Goal: Information Seeking & Learning: Compare options

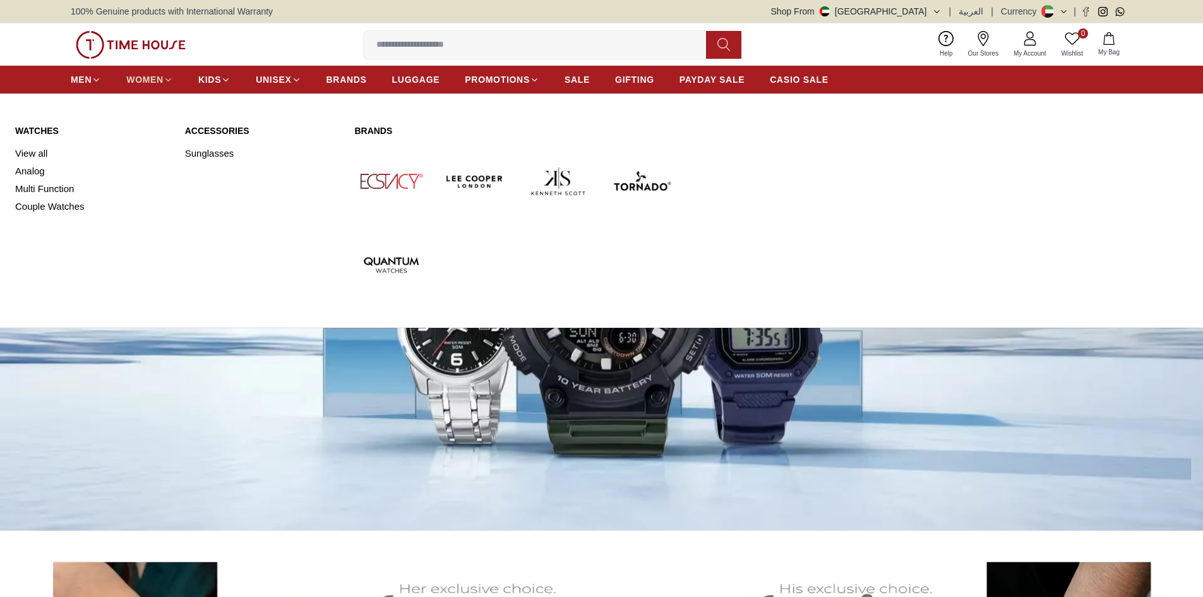
click at [169, 81] on icon at bounding box center [168, 79] width 5 height 3
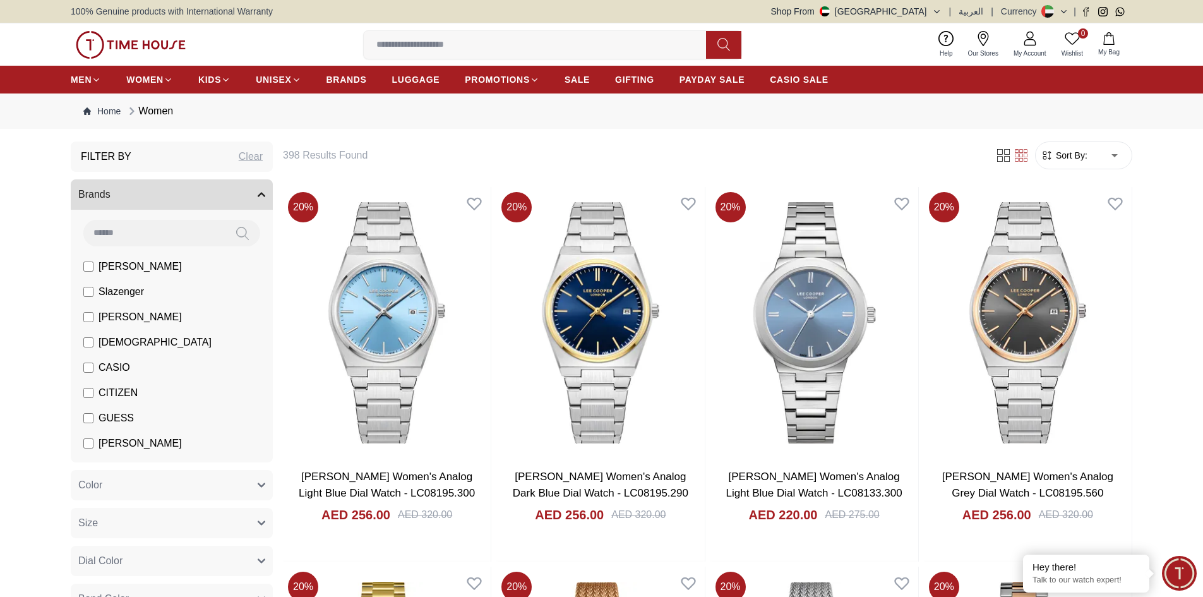
click at [87, 412] on label "GUESS" at bounding box center [108, 418] width 51 height 15
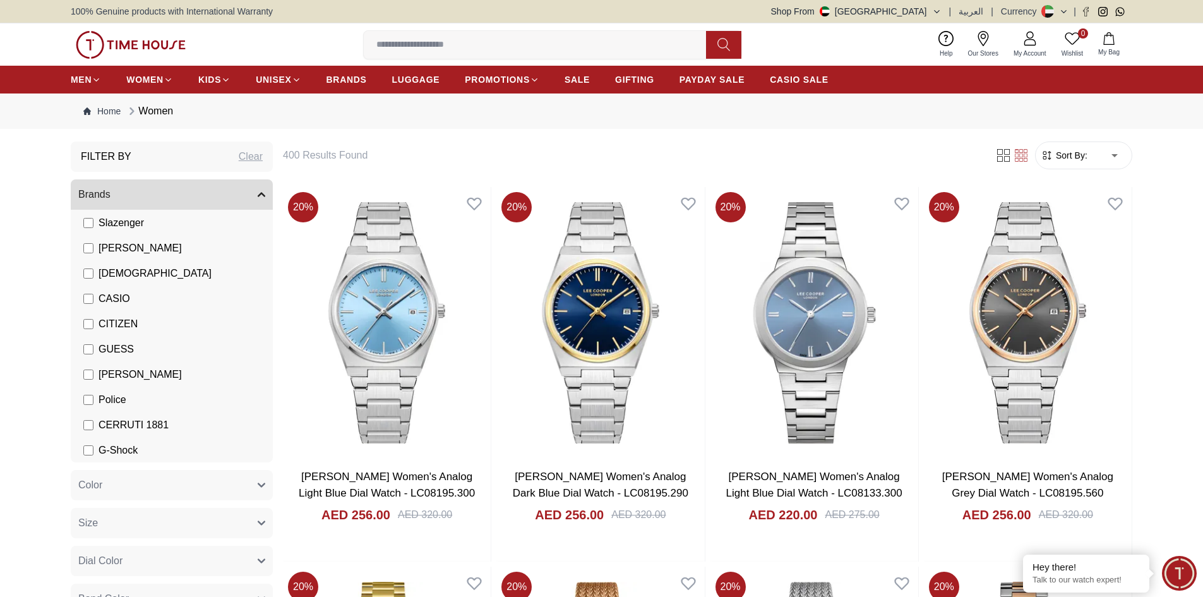
scroll to position [70, 0]
click at [111, 373] on span "[PERSON_NAME]" at bounding box center [140, 373] width 83 height 15
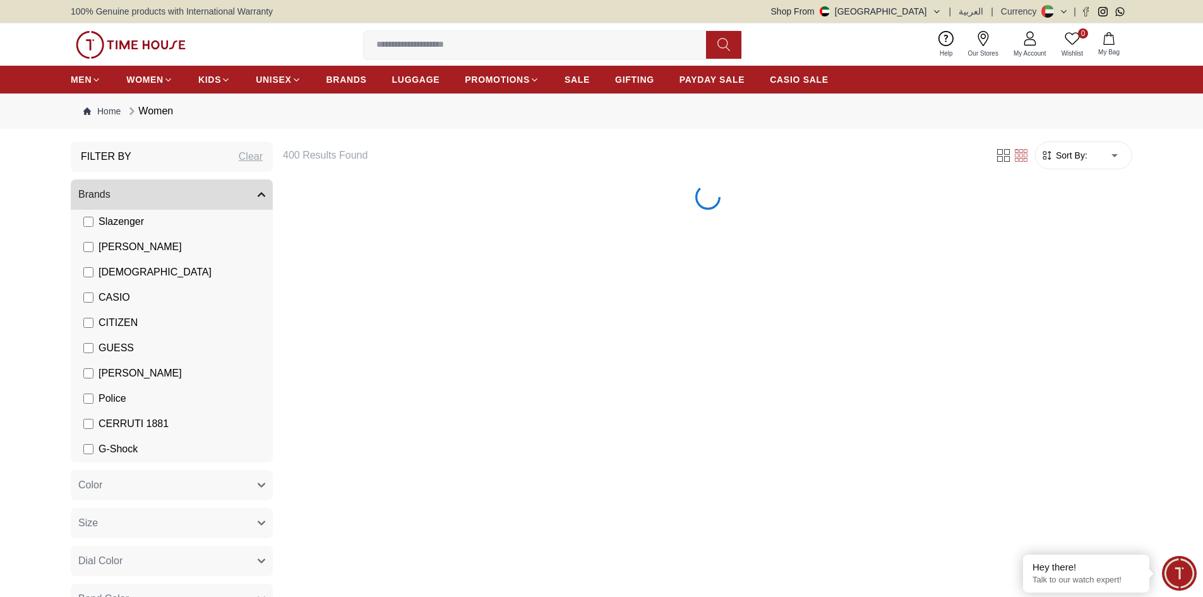
click at [94, 371] on label "[PERSON_NAME]" at bounding box center [132, 373] width 99 height 15
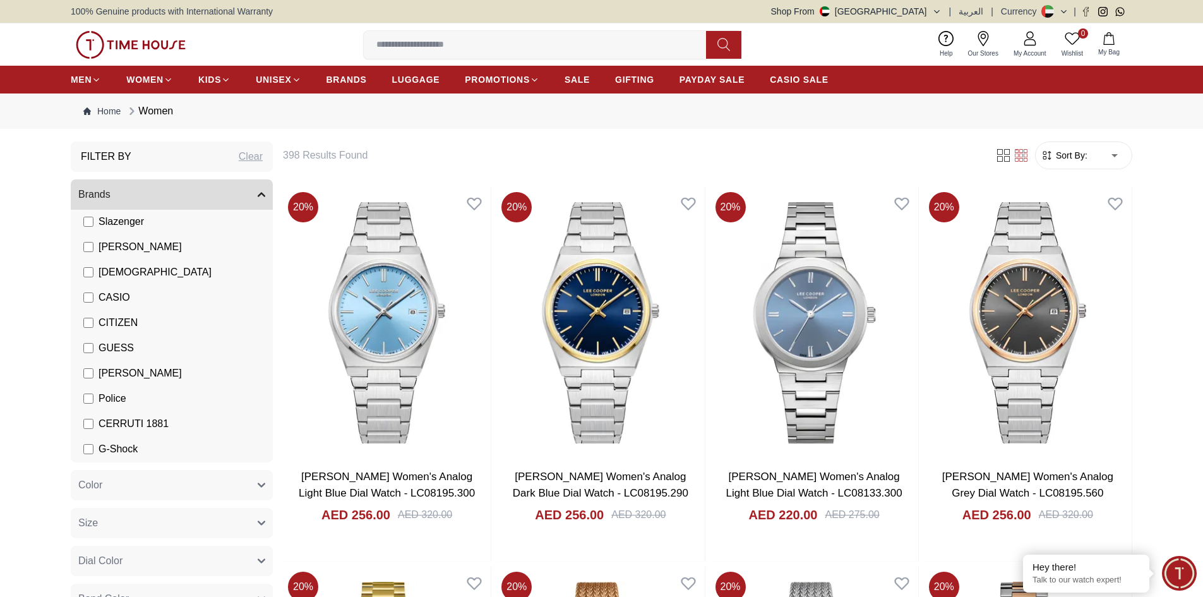
click at [95, 243] on label "[PERSON_NAME]" at bounding box center [132, 246] width 99 height 15
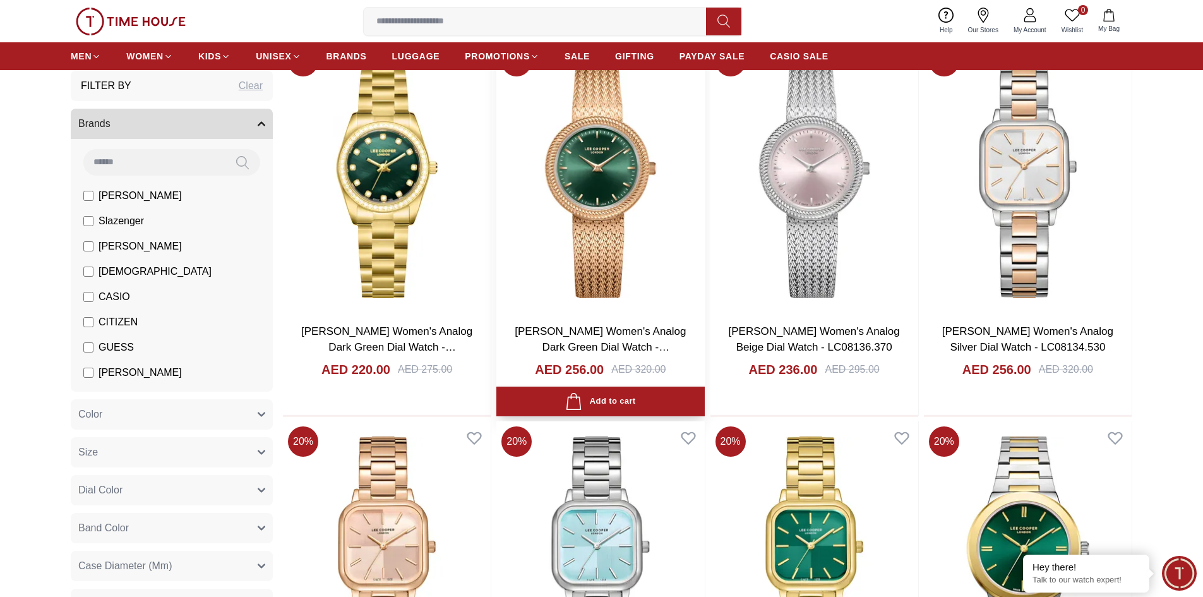
scroll to position [758, 0]
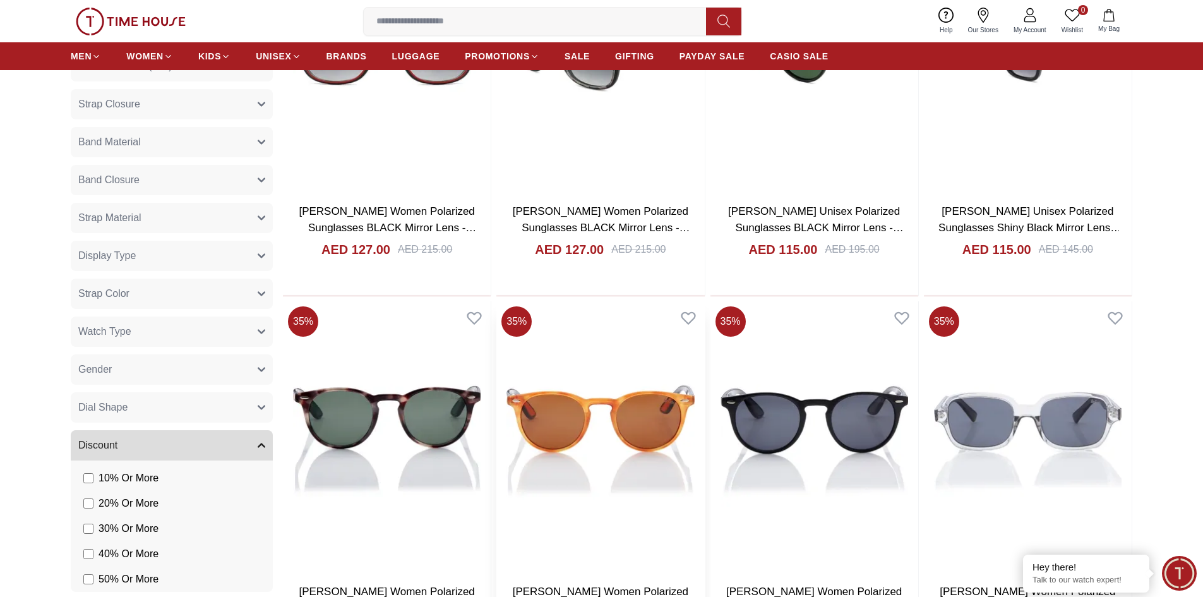
scroll to position [5748, 0]
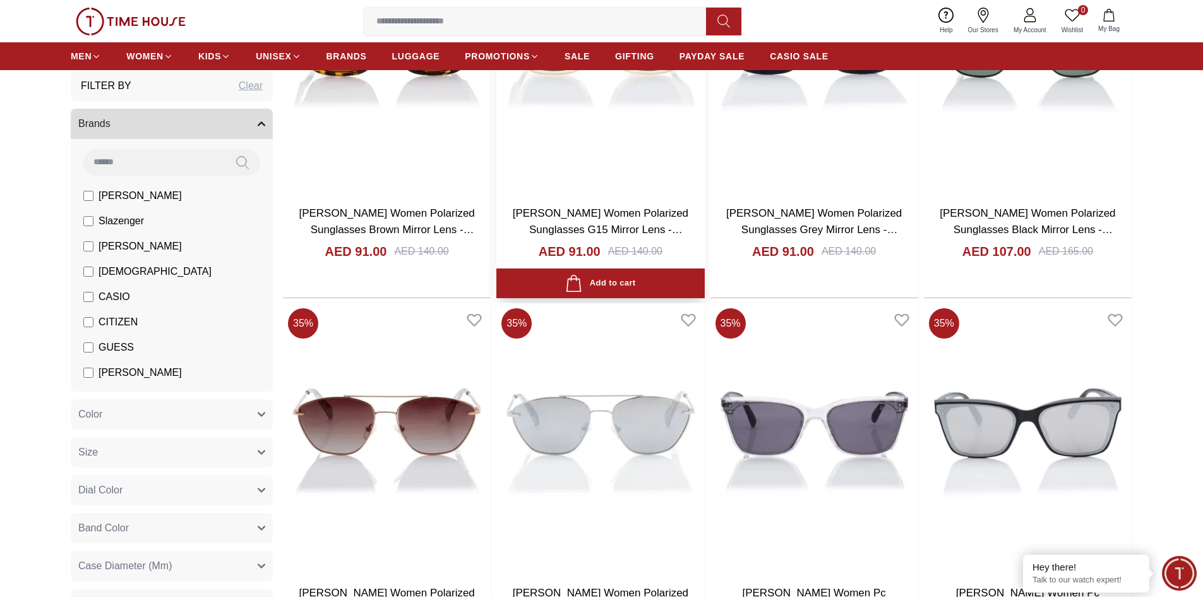
scroll to position [6443, 0]
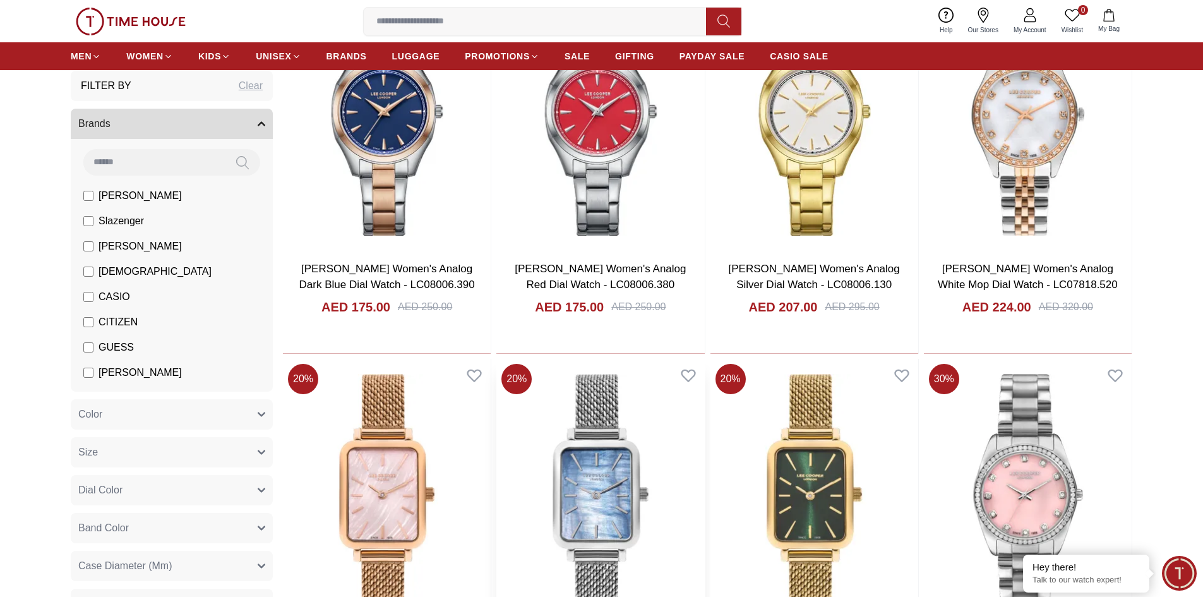
scroll to position [8401, 0]
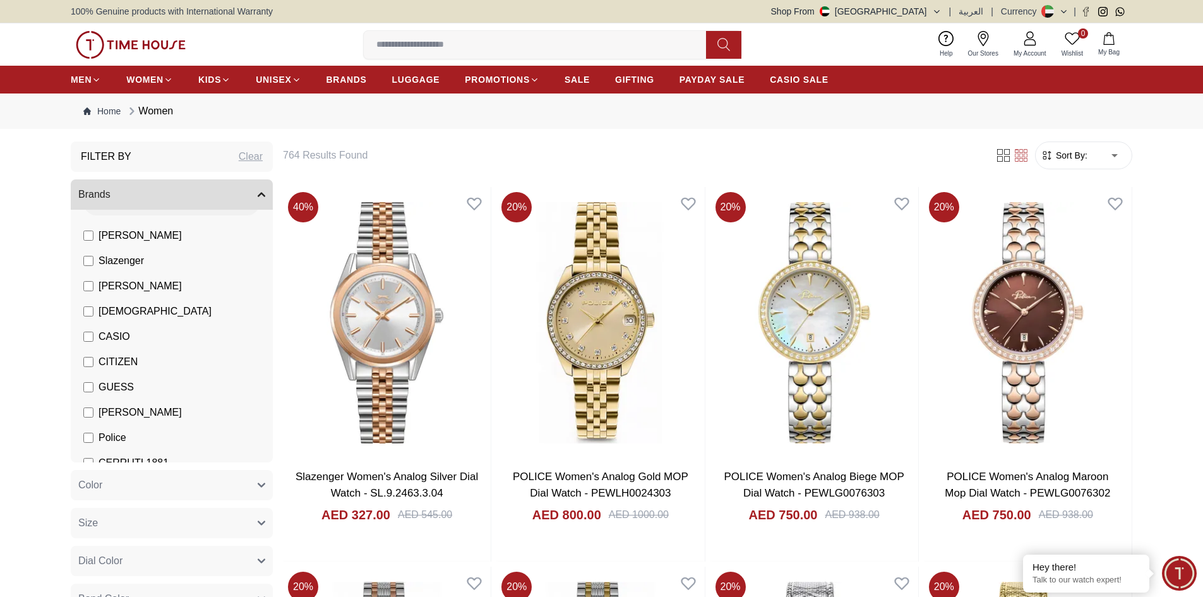
scroll to position [35, 0]
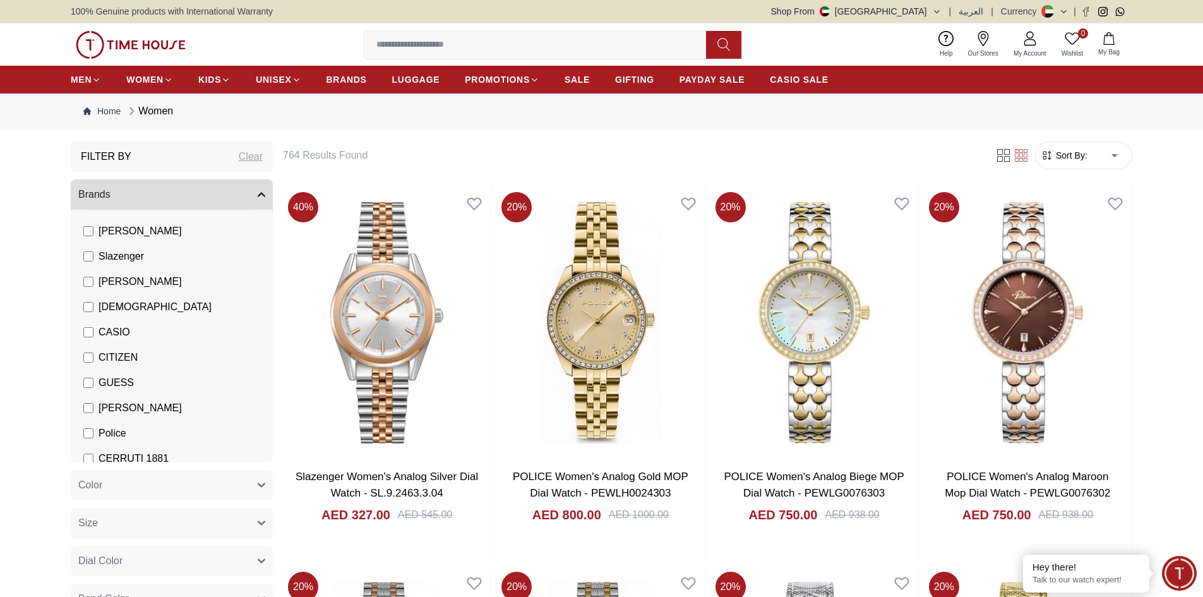
click at [100, 411] on span "[PERSON_NAME]" at bounding box center [140, 407] width 83 height 15
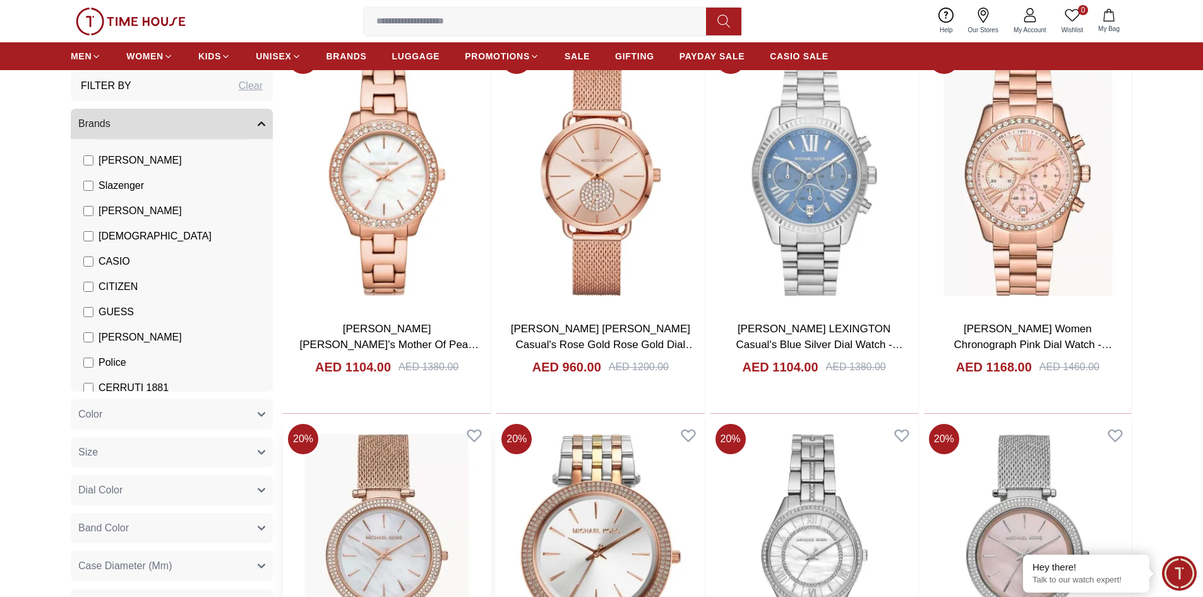
scroll to position [505, 0]
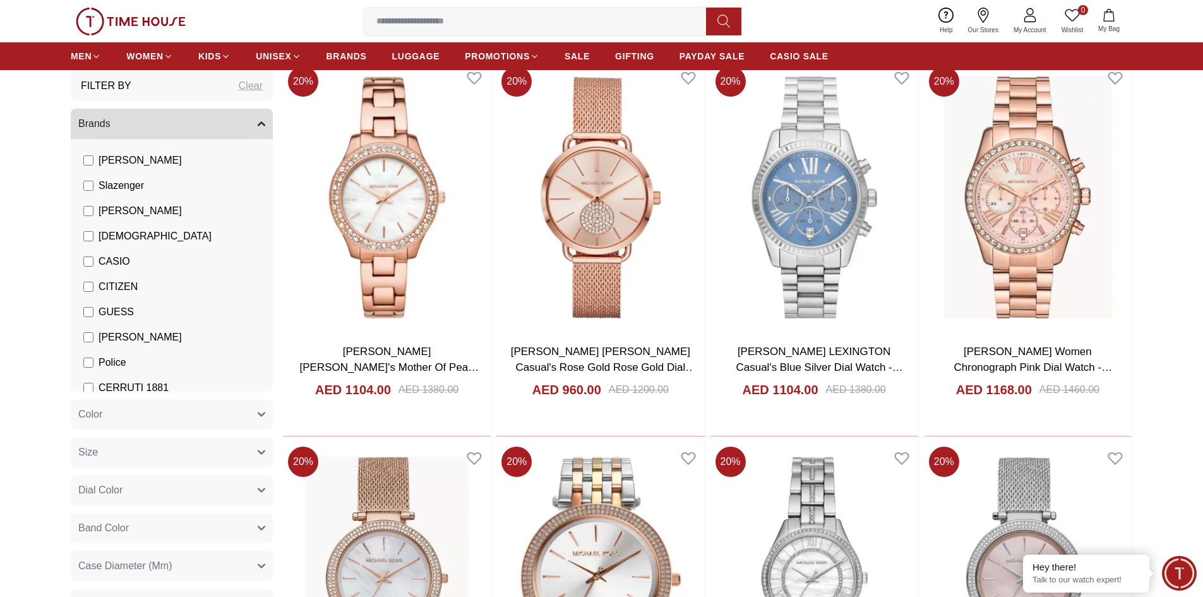
click at [100, 335] on span "[PERSON_NAME]" at bounding box center [140, 337] width 83 height 15
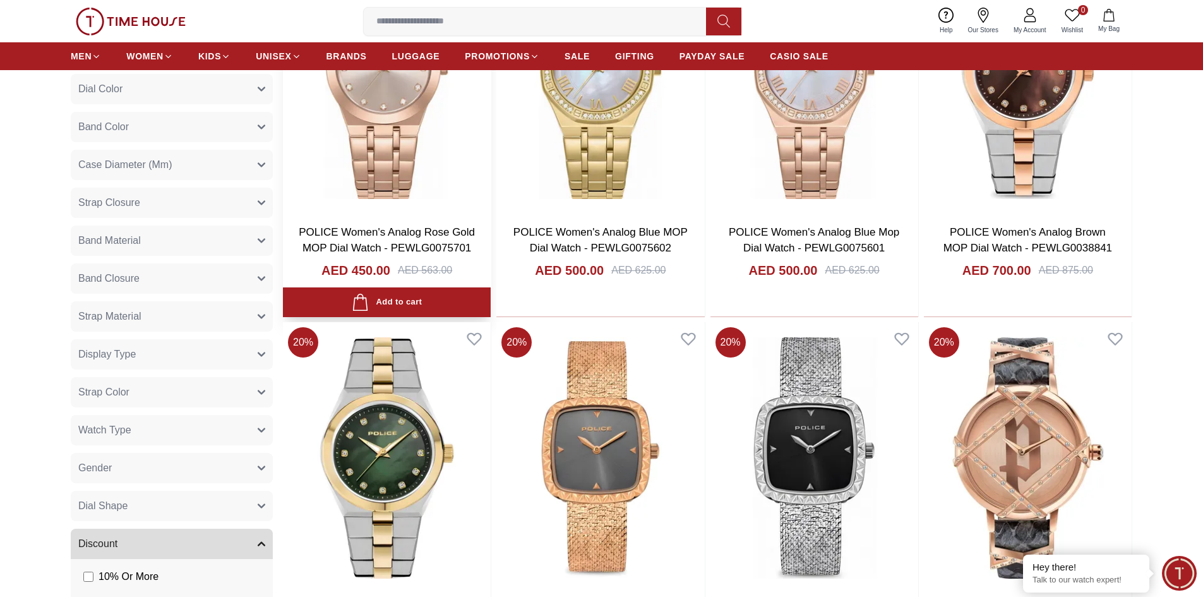
scroll to position [1453, 0]
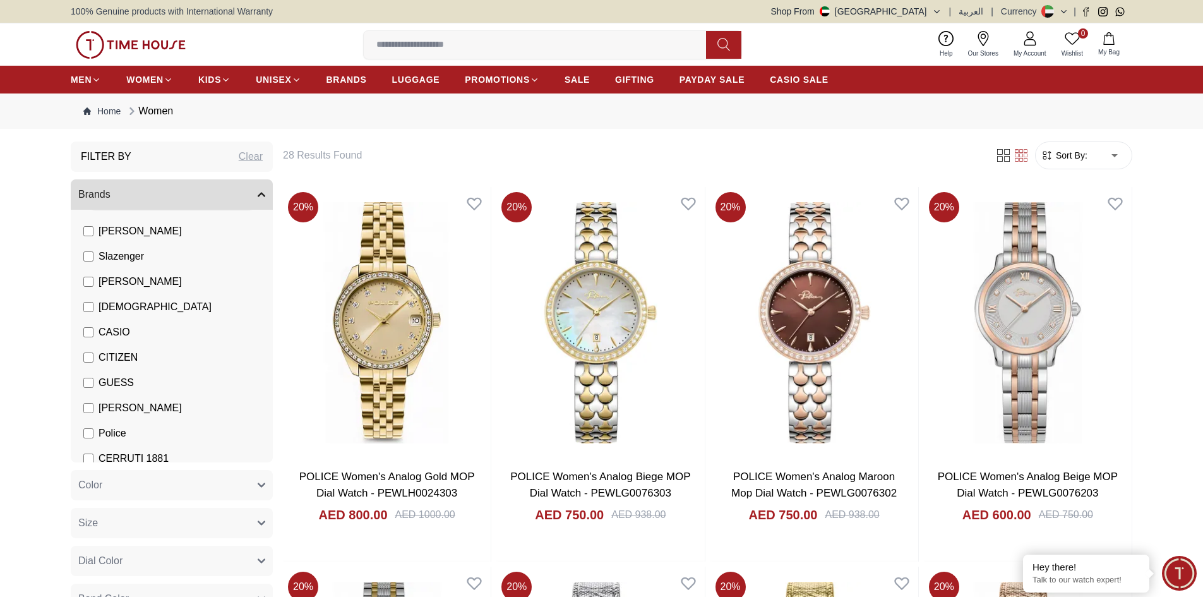
click at [95, 436] on label "Police" at bounding box center [104, 433] width 43 height 15
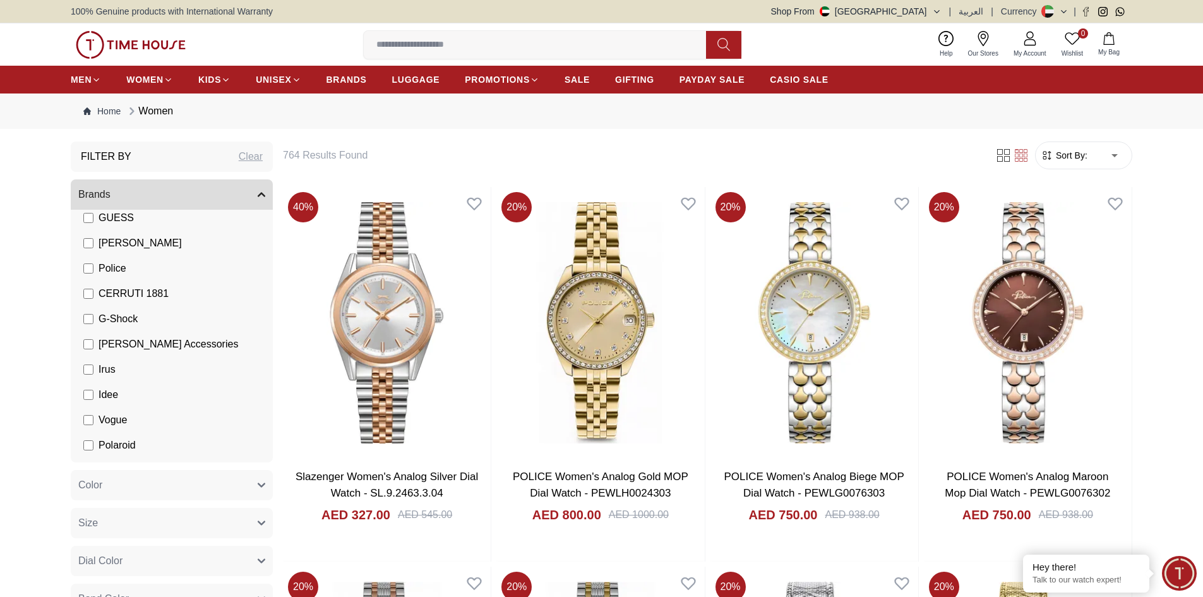
scroll to position [221, 0]
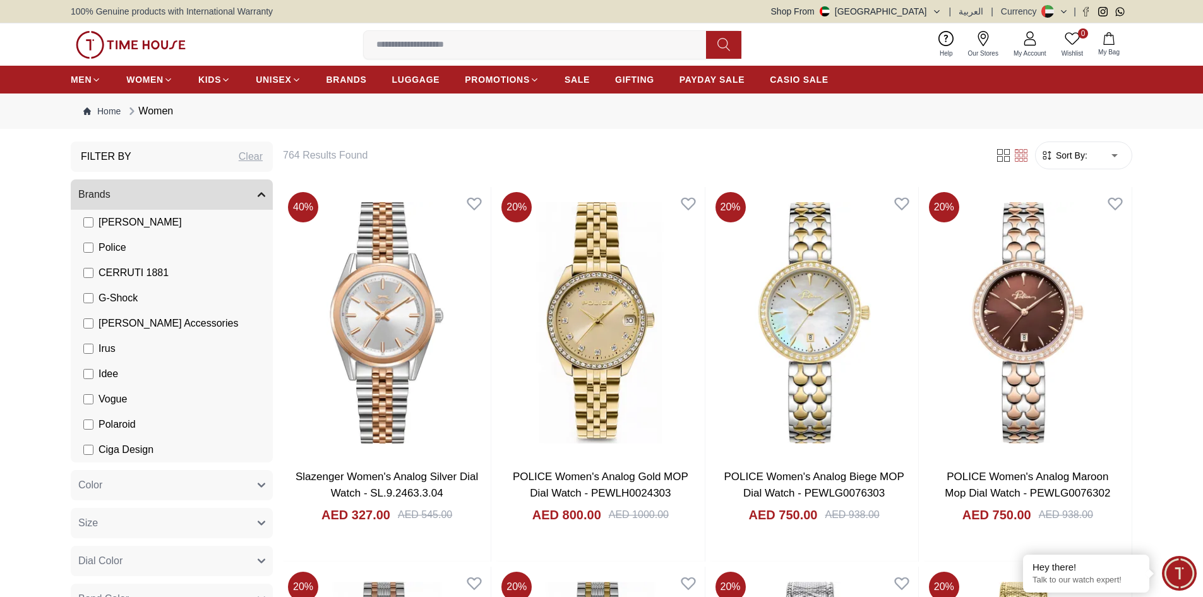
click at [115, 425] on span "Polaroid" at bounding box center [117, 424] width 37 height 15
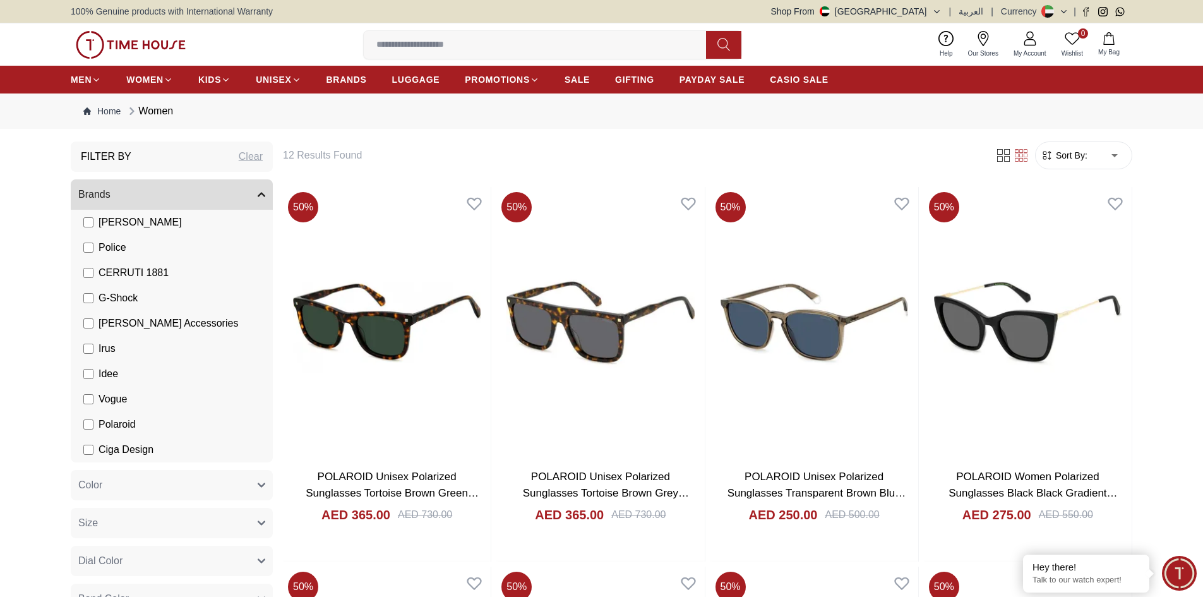
click at [105, 428] on span "Polaroid" at bounding box center [117, 424] width 37 height 15
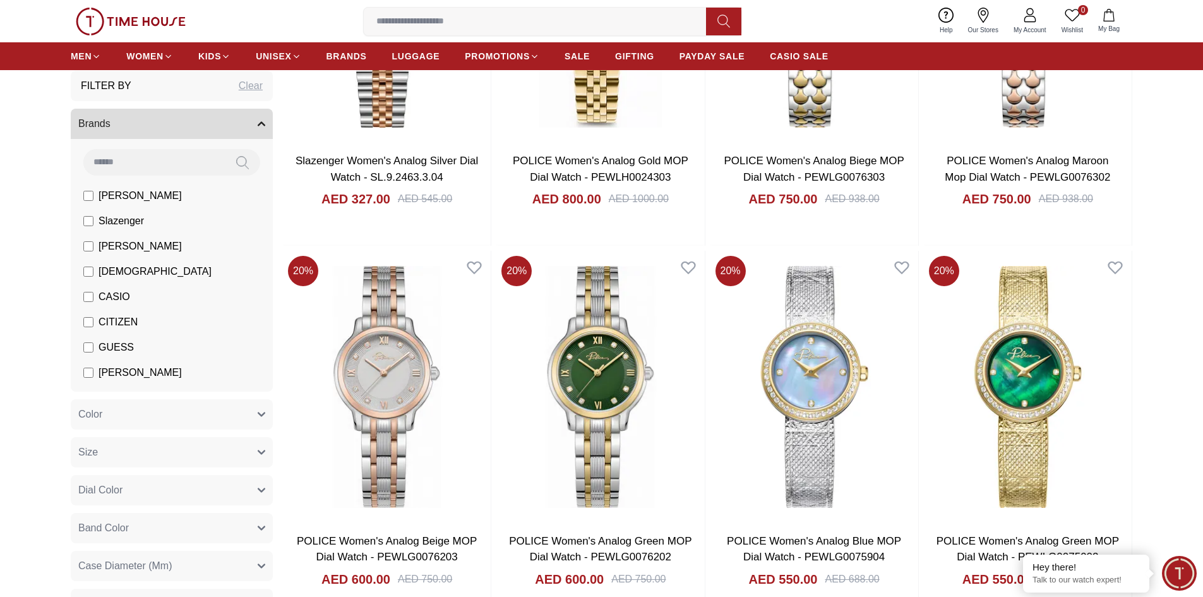
click at [124, 248] on span "[PERSON_NAME]" at bounding box center [140, 246] width 83 height 15
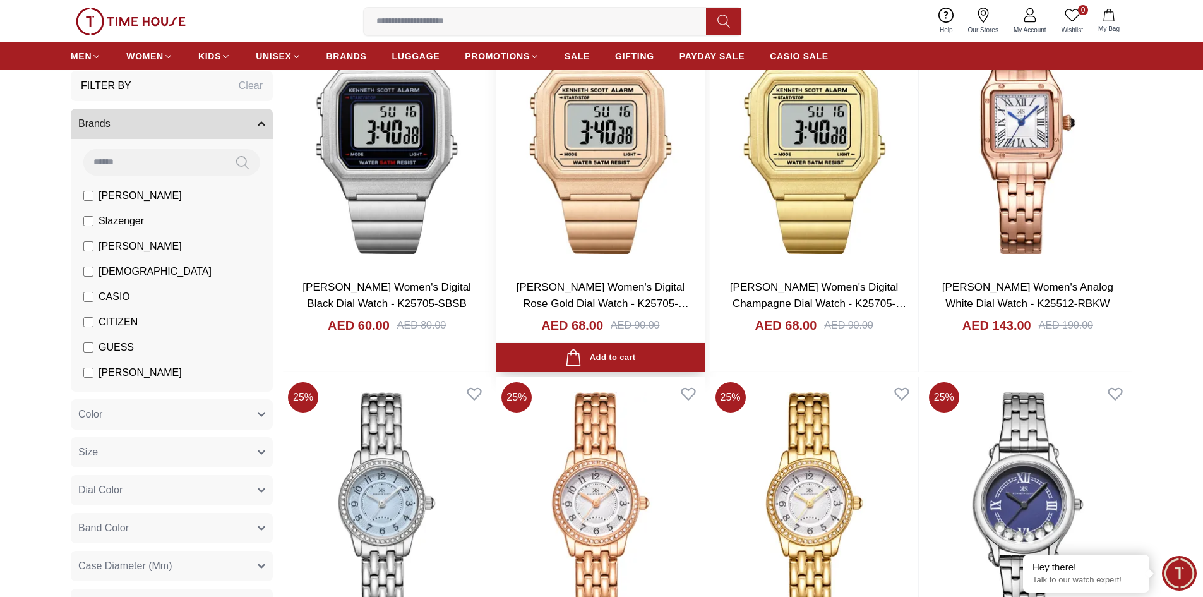
scroll to position [316, 0]
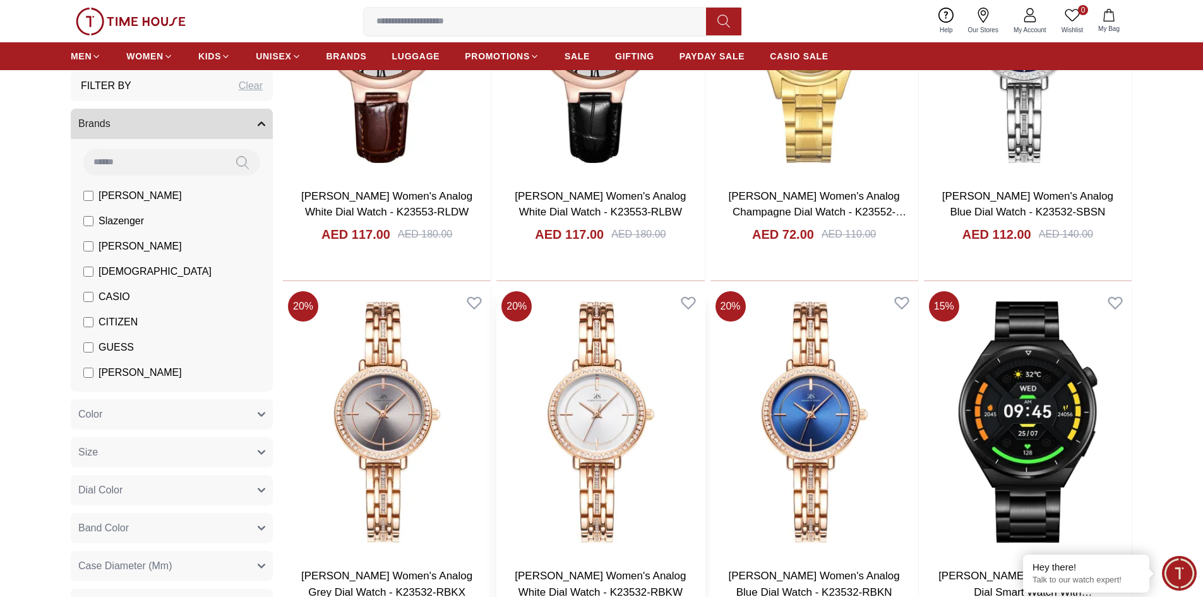
scroll to position [2274, 0]
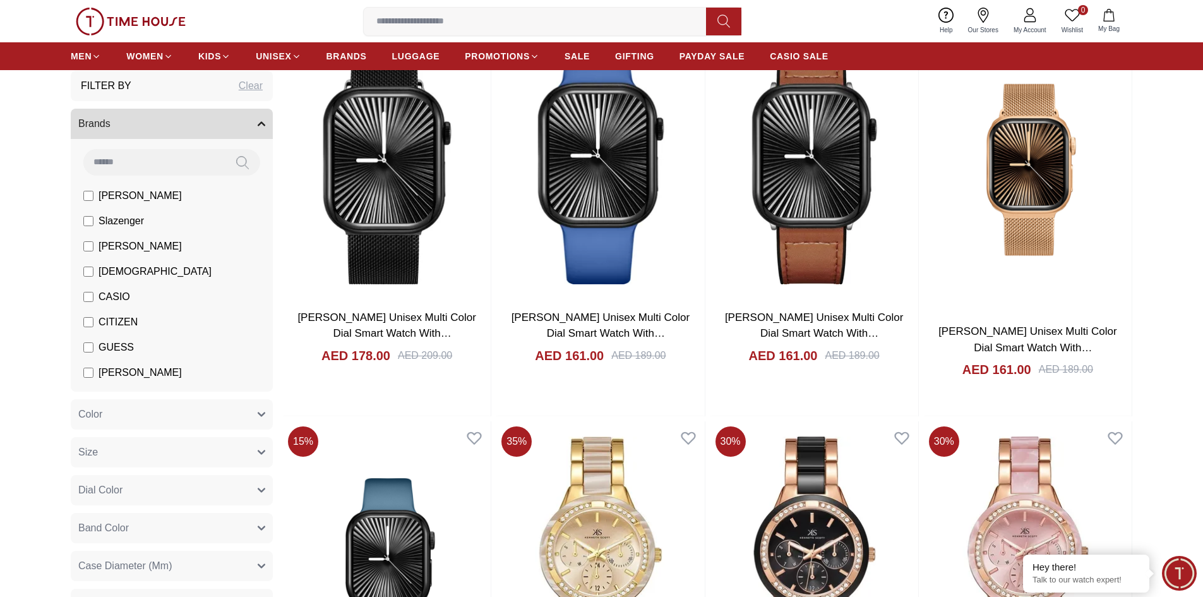
scroll to position [3411, 0]
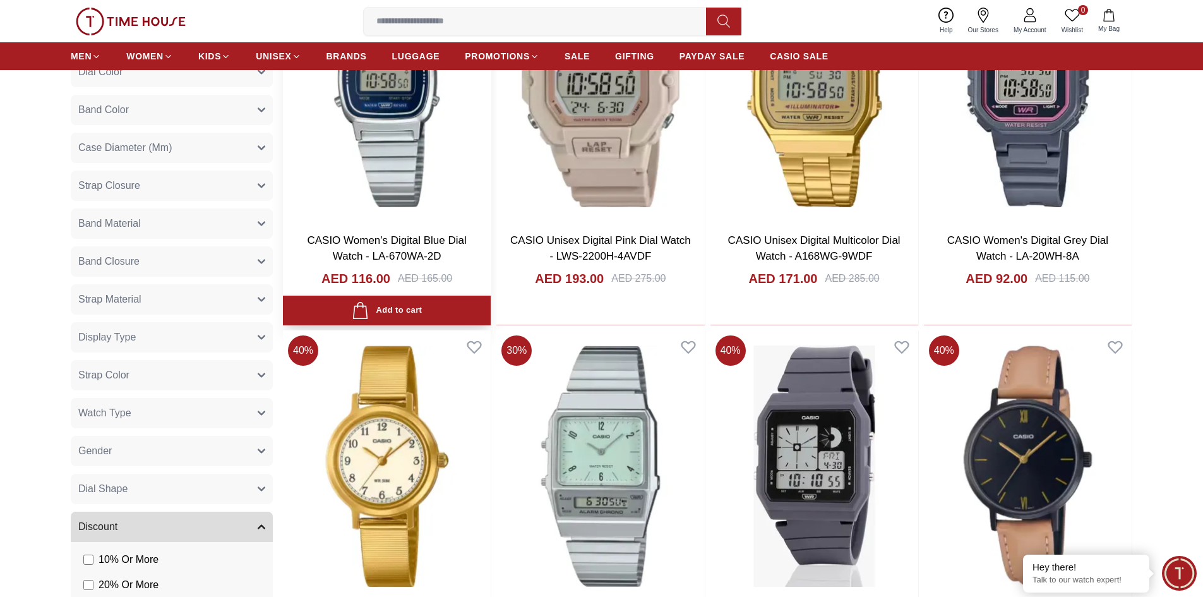
scroll to position [1516, 0]
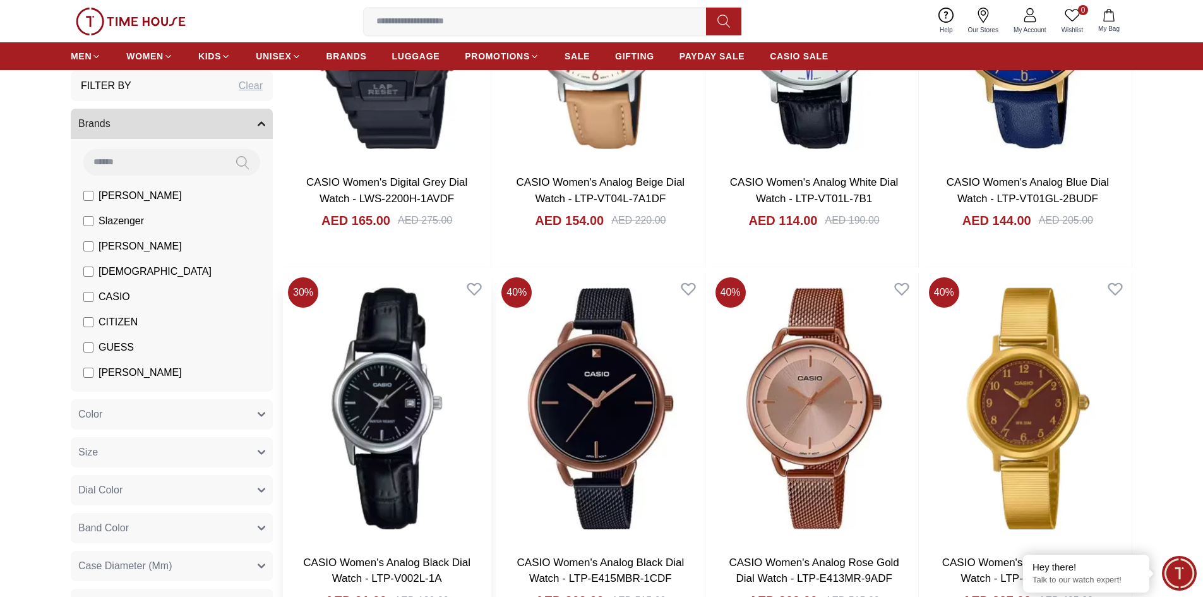
scroll to position [2716, 0]
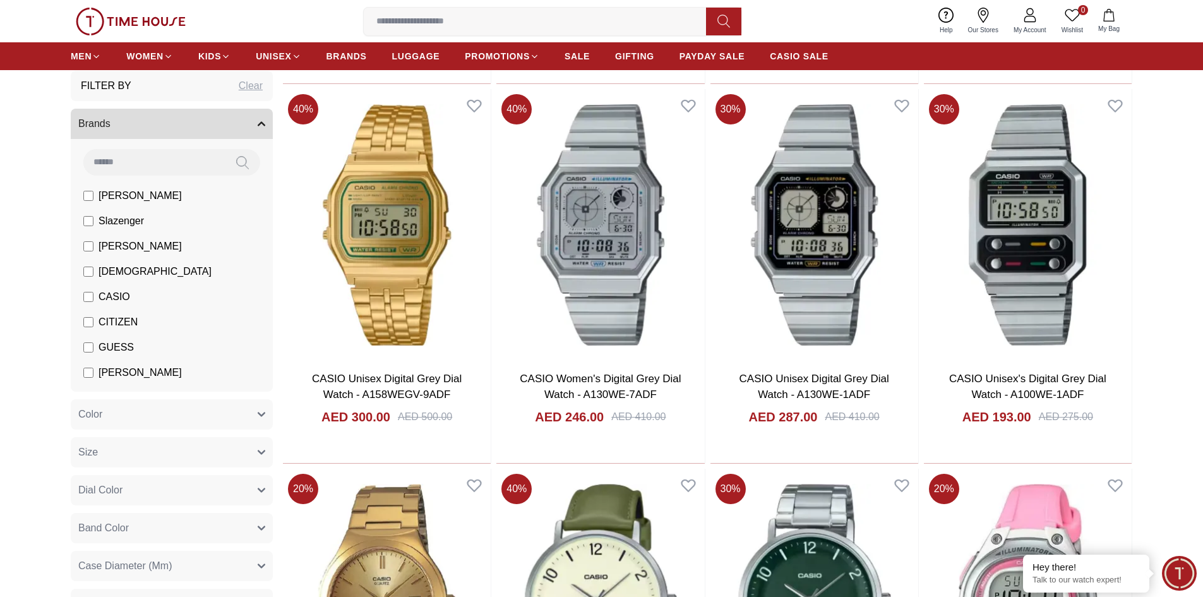
scroll to position [3455, 0]
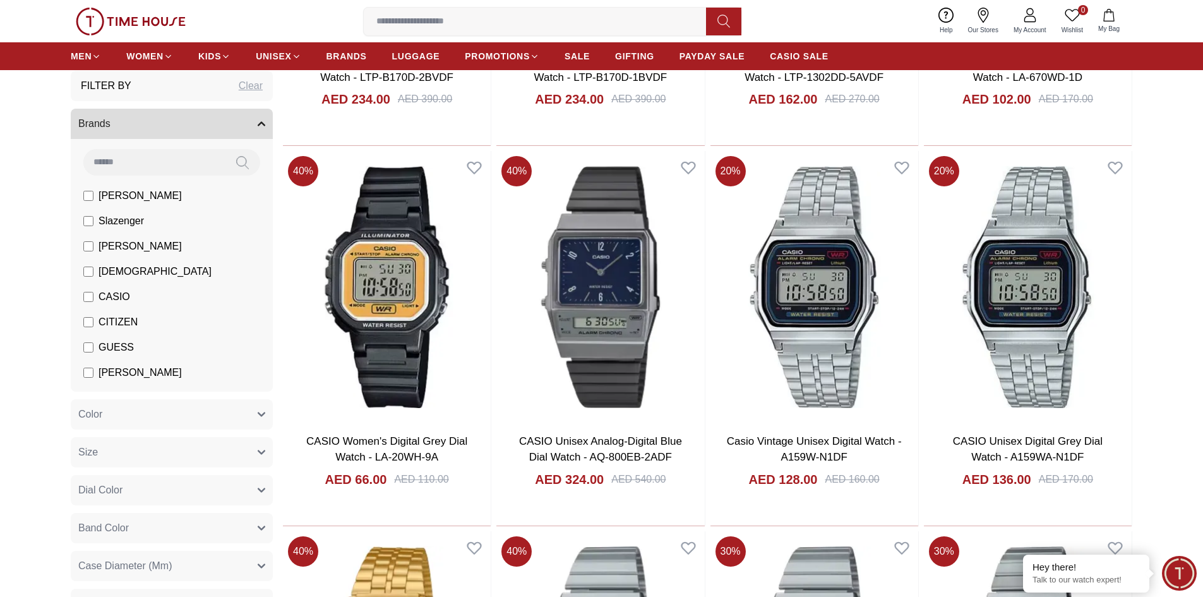
scroll to position [3897, 0]
